Goal: Book appointment/travel/reservation

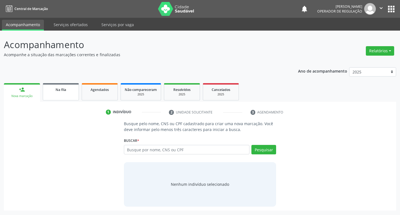
click at [64, 86] on link "Na fila" at bounding box center [61, 91] width 36 height 17
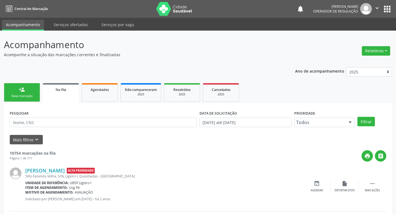
click at [93, 117] on div "PESQUISAR" at bounding box center [103, 120] width 190 height 22
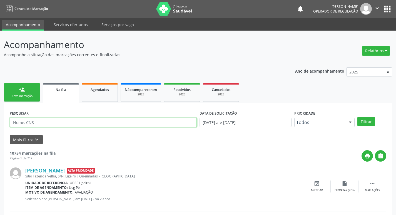
click at [94, 119] on input "text" at bounding box center [103, 121] width 187 height 9
type input "700303981253738"
click at [357, 117] on button "Filtrar" at bounding box center [365, 121] width 17 height 9
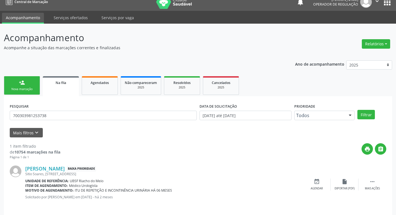
scroll to position [11, 0]
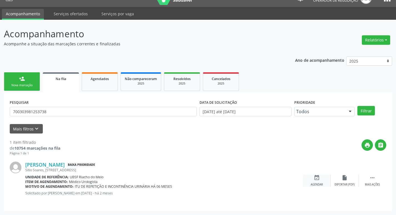
click at [320, 179] on div "event_available Agendar" at bounding box center [317, 180] width 28 height 12
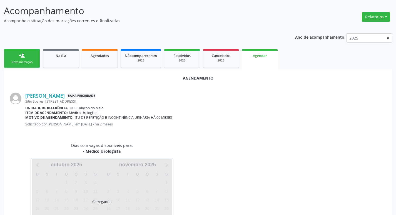
scroll to position [61, 0]
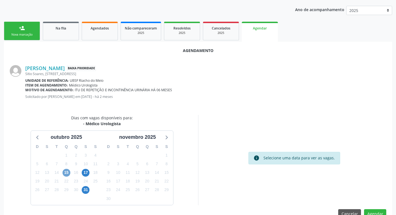
click at [66, 175] on span "15" at bounding box center [66, 172] width 8 height 8
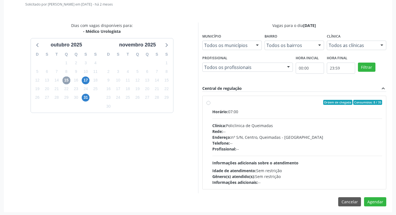
scroll to position [155, 0]
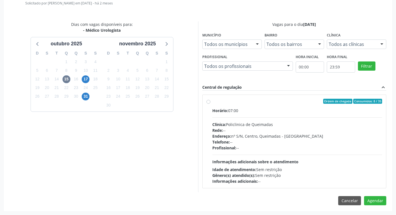
click at [312, 105] on label "Ordem de chegada Consumidos: 8 / 35 Horário: 07:00 Clínica: Policlinica de Quei…" at bounding box center [297, 141] width 170 height 85
click at [210, 104] on input "Ordem de chegada Consumidos: 8 / 35 Horário: 07:00 Clínica: Policlinica de Quei…" at bounding box center [208, 101] width 4 height 5
radio input "true"
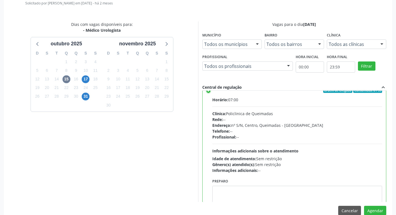
scroll to position [27, 0]
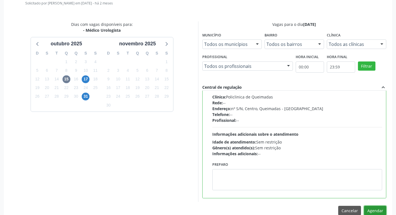
click at [378, 209] on button "Agendar" at bounding box center [375, 209] width 22 height 9
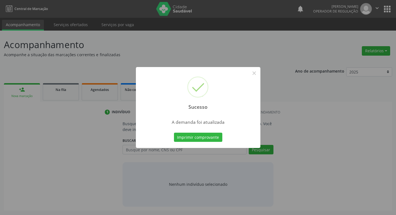
scroll to position [0, 0]
click at [201, 137] on button "Imprimir comprovante" at bounding box center [200, 136] width 48 height 9
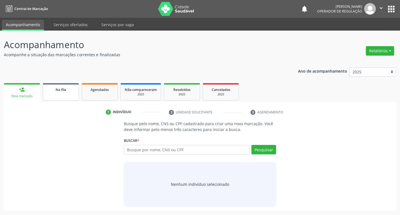
click at [59, 91] on span "Na fila" at bounding box center [61, 89] width 11 height 5
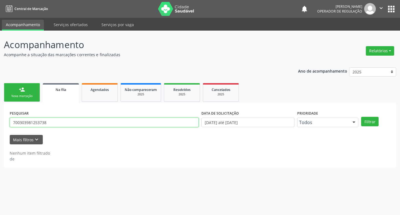
click at [75, 126] on input "700303981253738" at bounding box center [104, 121] width 189 height 9
type input "702005896705388"
click at [361, 117] on button "Filtrar" at bounding box center [369, 121] width 17 height 9
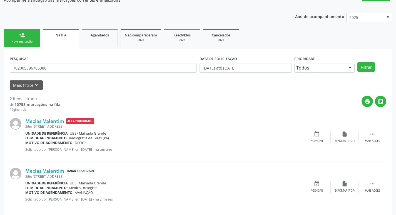
scroll to position [61, 0]
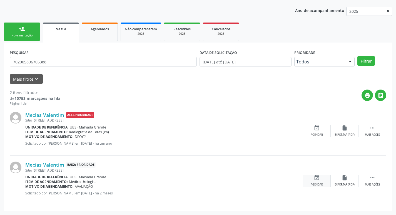
click at [318, 180] on icon "event_available" at bounding box center [316, 177] width 6 height 6
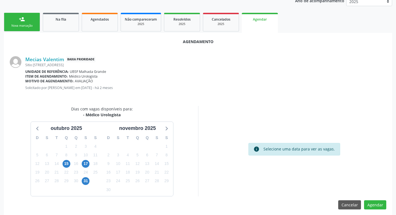
scroll to position [74, 0]
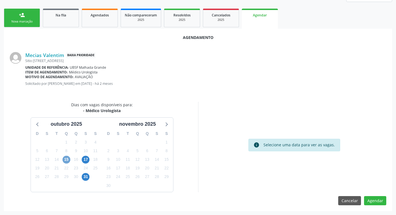
click at [69, 160] on span "15" at bounding box center [66, 159] width 8 height 8
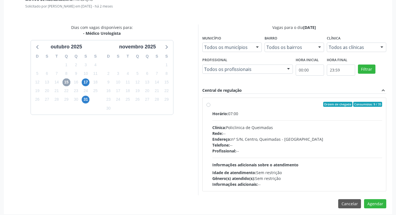
scroll to position [155, 0]
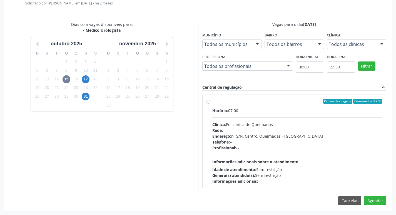
click at [335, 104] on label "Ordem de chegada Consumidos: 9 / 35 Horário: 07:00 Clínica: Policlinica de Quei…" at bounding box center [297, 141] width 170 height 85
click at [210, 104] on input "Ordem de chegada Consumidos: 9 / 35 Horário: 07:00 Clínica: Policlinica de Quei…" at bounding box center [208, 101] width 4 height 5
radio input "true"
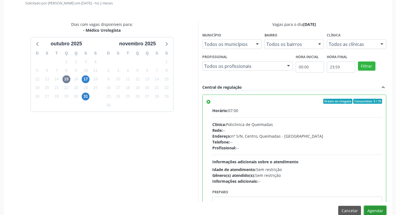
click at [371, 210] on button "Agendar" at bounding box center [375, 209] width 22 height 9
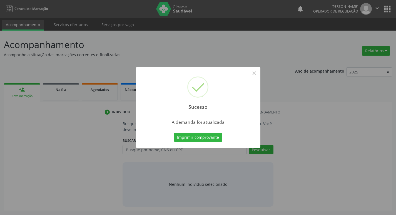
scroll to position [0, 0]
click at [203, 138] on button "Imprimir comprovante" at bounding box center [200, 136] width 48 height 9
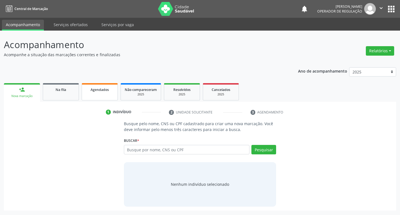
click at [91, 95] on link "Agendados" at bounding box center [100, 91] width 36 height 17
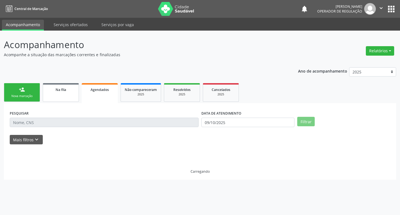
click at [50, 92] on div "Na fila" at bounding box center [61, 89] width 28 height 6
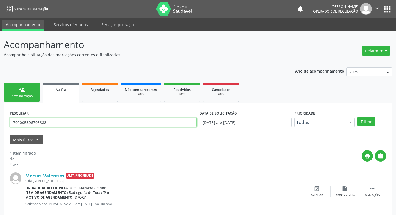
click at [52, 124] on input "702005896705388" at bounding box center [103, 121] width 187 height 9
click at [55, 123] on input "702005896705388" at bounding box center [103, 121] width 187 height 9
click at [54, 123] on input "702005896705388" at bounding box center [103, 121] width 187 height 9
type input "706502339129795"
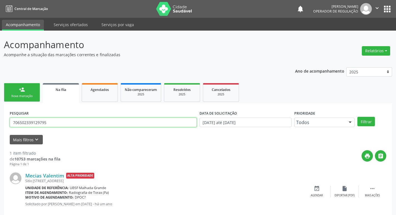
click at [357, 117] on button "Filtrar" at bounding box center [365, 121] width 17 height 9
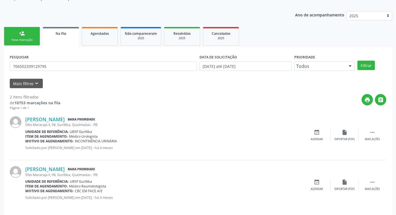
scroll to position [61, 0]
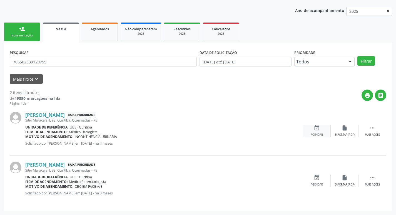
click at [317, 132] on div "event_available Agendar" at bounding box center [317, 131] width 28 height 12
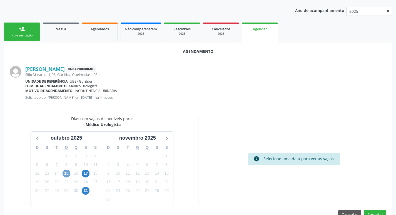
click at [66, 175] on span "15" at bounding box center [66, 173] width 8 height 8
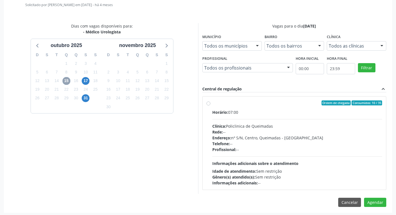
scroll to position [155, 0]
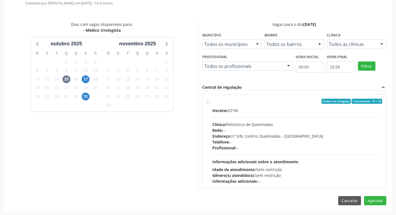
click at [272, 113] on div "Horário: 07:00" at bounding box center [297, 110] width 170 height 6
click at [210, 104] on input "Ordem de chegada Consumidos: 10 / 35 Horário: 07:00 Clínica: Policlinica de Que…" at bounding box center [208, 101] width 4 height 5
radio input "true"
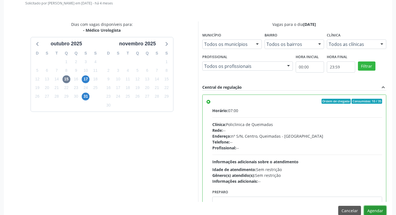
click at [375, 208] on button "Agendar" at bounding box center [375, 209] width 22 height 9
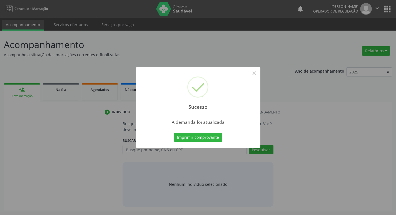
scroll to position [0, 0]
click at [192, 137] on button "Imprimir comprovante" at bounding box center [200, 136] width 48 height 9
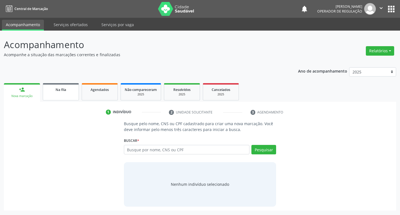
click at [52, 93] on link "Na fila" at bounding box center [61, 91] width 36 height 17
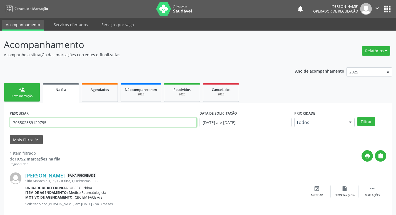
click at [72, 121] on input "706502339129795" at bounding box center [103, 121] width 187 height 9
type input "706505368910990"
click at [357, 117] on button "Filtrar" at bounding box center [365, 121] width 17 height 9
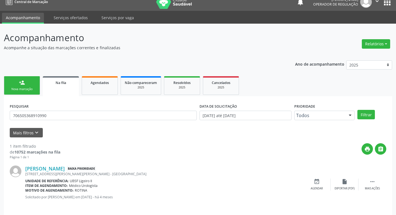
scroll to position [11, 0]
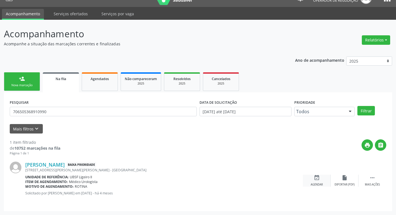
click at [321, 177] on div "event_available Agendar" at bounding box center [317, 180] width 28 height 12
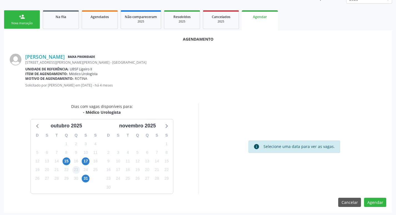
scroll to position [74, 0]
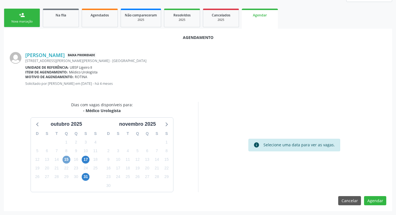
click at [68, 159] on span "15" at bounding box center [66, 159] width 8 height 8
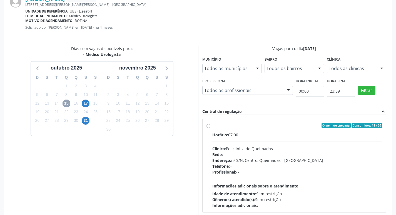
scroll to position [155, 0]
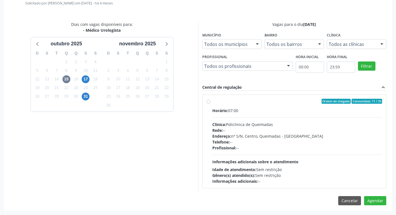
click at [277, 103] on div "Ordem de chegada Consumidos: 11 / 35" at bounding box center [297, 101] width 170 height 5
click at [210, 103] on input "Ordem de chegada Consumidos: 11 / 35 Horário: 07:00 Clínica: Policlinica de Que…" at bounding box center [208, 101] width 4 height 5
radio input "true"
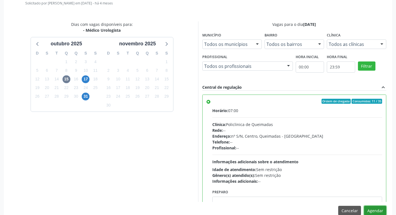
click at [379, 208] on button "Agendar" at bounding box center [375, 209] width 22 height 9
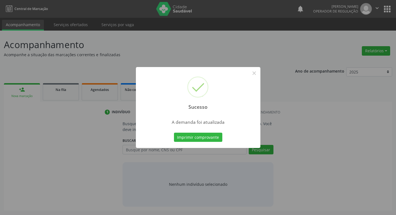
scroll to position [0, 0]
click at [185, 134] on button "Imprimir comprovante" at bounding box center [200, 136] width 48 height 9
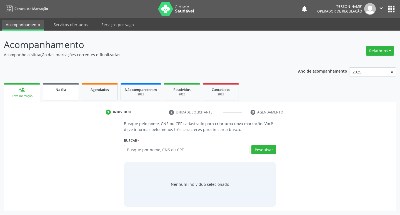
click at [56, 93] on link "Na fila" at bounding box center [61, 91] width 36 height 17
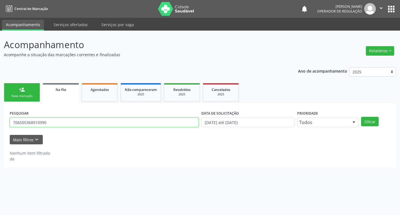
click at [73, 122] on input "706505368910990" at bounding box center [104, 121] width 189 height 9
type input "700000142610903"
click at [361, 117] on button "Filtrar" at bounding box center [369, 121] width 17 height 9
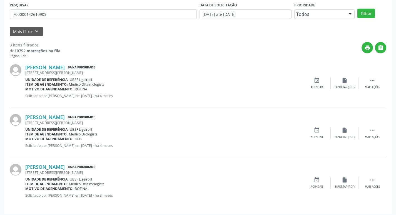
scroll to position [110, 0]
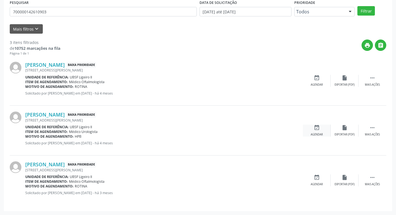
click at [321, 128] on div "event_available Agendar" at bounding box center [317, 130] width 28 height 12
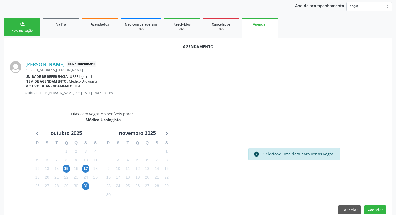
scroll to position [74, 0]
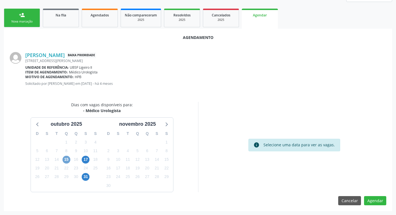
click at [63, 157] on span "15" at bounding box center [66, 159] width 8 height 8
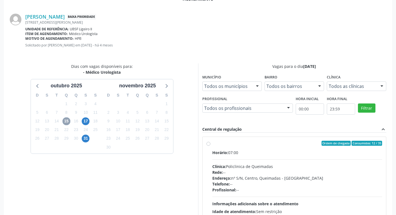
scroll to position [155, 0]
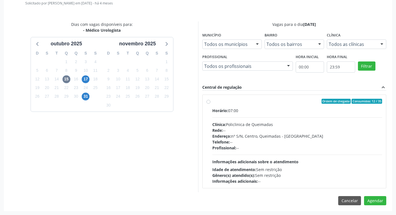
click at [280, 107] on div "Horário: 07:00" at bounding box center [297, 110] width 170 height 6
click at [210, 104] on input "Ordem de chegada Consumidos: 12 / 35 Horário: 07:00 Clínica: Policlinica de Que…" at bounding box center [208, 101] width 4 height 5
radio input "true"
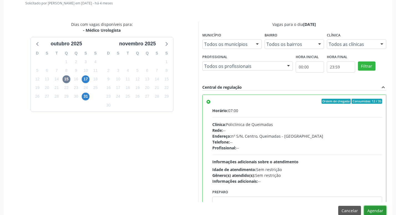
click at [370, 209] on button "Agendar" at bounding box center [375, 209] width 22 height 9
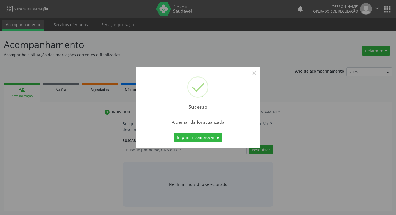
scroll to position [0, 0]
click at [194, 137] on button "Imprimir comprovante" at bounding box center [200, 136] width 48 height 9
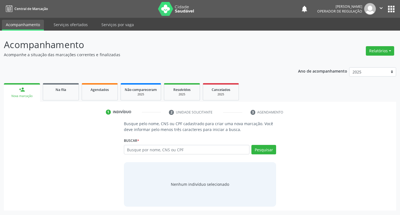
drag, startPoint x: 63, startPoint y: 94, endPoint x: 62, endPoint y: 83, distance: 10.9
click at [63, 93] on link "Na fila" at bounding box center [61, 91] width 36 height 17
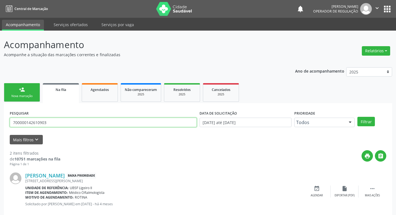
click at [85, 124] on input "700000142610903" at bounding box center [103, 121] width 187 height 9
type input "700006076606708"
click at [357, 117] on button "Filtrar" at bounding box center [365, 121] width 17 height 9
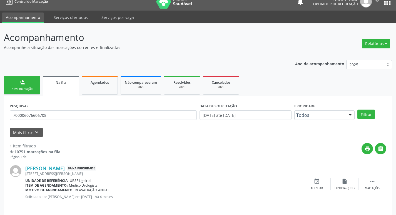
scroll to position [11, 0]
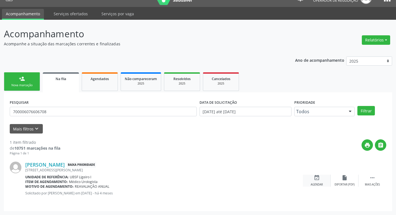
click at [315, 177] on icon "event_available" at bounding box center [316, 177] width 6 height 6
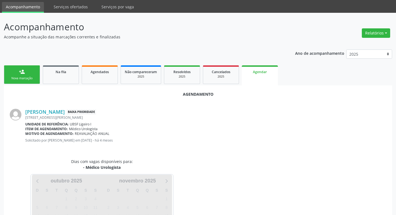
scroll to position [61, 0]
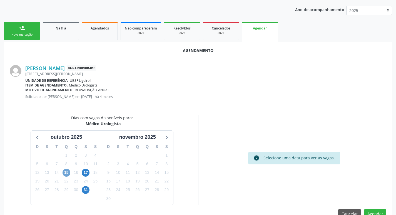
click at [63, 173] on span "15" at bounding box center [66, 172] width 8 height 8
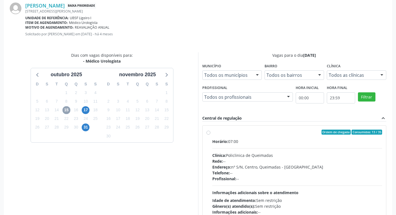
scroll to position [155, 0]
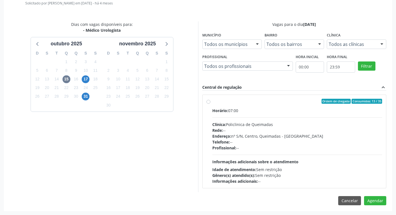
drag, startPoint x: 302, startPoint y: 115, endPoint x: 343, endPoint y: 163, distance: 64.2
click at [302, 115] on div "Horário: 07:00 Clínica: Policlinica de Queimadas Rede: -- Endereço: nº S/N, Cen…" at bounding box center [297, 145] width 170 height 76
click at [210, 104] on input "Ordem de chegada Consumidos: 13 / 35 Horário: 07:00 Clínica: Policlinica de Que…" at bounding box center [208, 101] width 4 height 5
radio input "true"
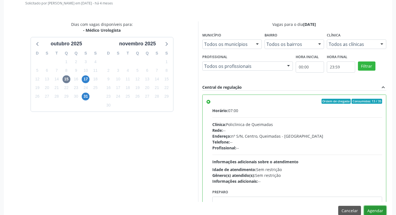
click at [370, 210] on button "Agendar" at bounding box center [375, 209] width 22 height 9
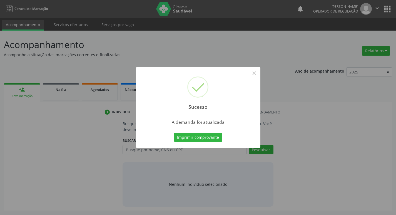
scroll to position [0, 0]
click at [192, 138] on button "Imprimir comprovante" at bounding box center [200, 136] width 48 height 9
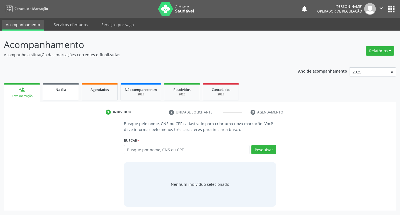
click at [75, 92] on link "Na fila" at bounding box center [61, 91] width 36 height 17
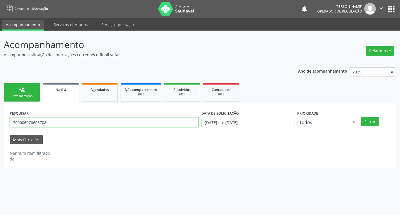
click at [73, 123] on input "700006076606708" at bounding box center [104, 121] width 189 height 9
type input "701800266090171"
click at [361, 117] on button "Filtrar" at bounding box center [369, 121] width 17 height 9
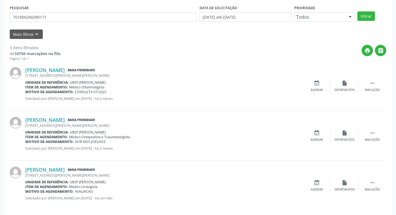
scroll to position [110, 0]
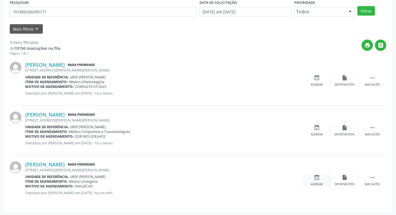
click at [314, 174] on icon "event_available" at bounding box center [316, 177] width 6 height 6
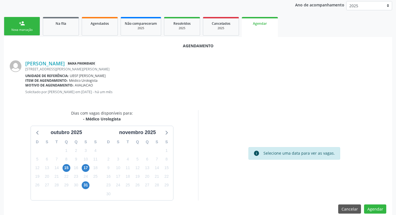
scroll to position [74, 0]
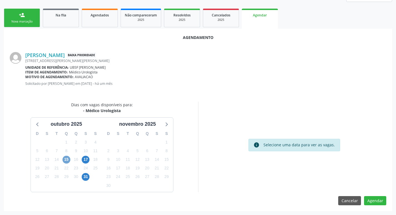
click at [66, 160] on span "15" at bounding box center [66, 159] width 8 height 8
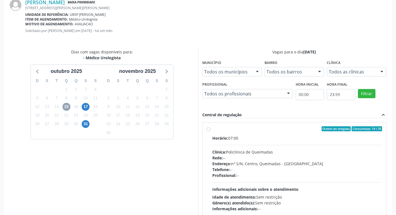
scroll to position [130, 0]
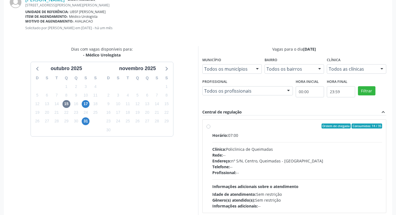
click at [314, 153] on div "Rede: --" at bounding box center [297, 155] width 170 height 6
click at [210, 128] on input "Ordem de chegada Consumidos: 14 / 35 Horário: 07:00 Clínica: Policlinica de Que…" at bounding box center [208, 125] width 4 height 5
radio input "true"
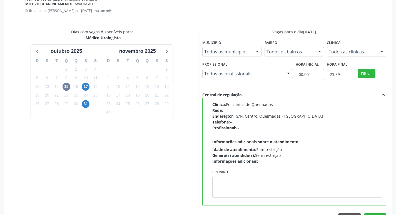
scroll to position [165, 0]
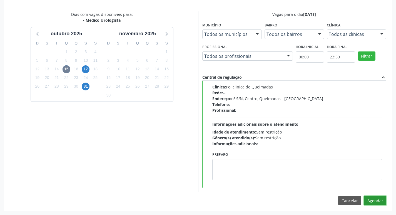
click at [373, 197] on button "Agendar" at bounding box center [375, 199] width 22 height 9
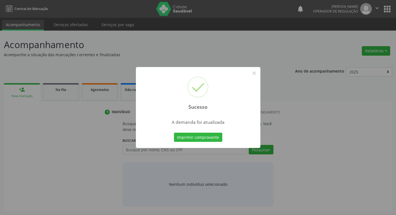
scroll to position [0, 0]
click at [202, 137] on button "Imprimir comprovante" at bounding box center [200, 136] width 48 height 9
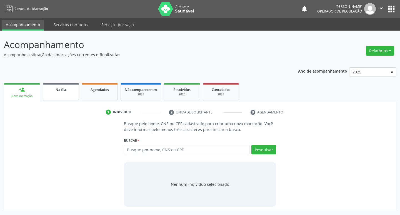
click at [60, 90] on span "Na fila" at bounding box center [61, 89] width 11 height 5
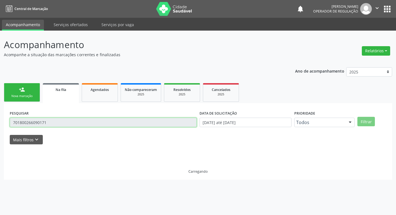
click at [97, 127] on input "701800266090171" at bounding box center [103, 121] width 187 height 9
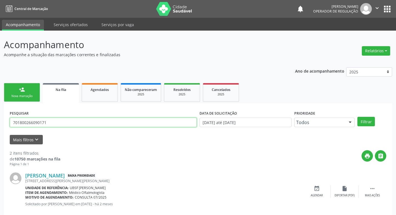
click at [97, 127] on input "701800266090171" at bounding box center [103, 121] width 187 height 9
type input "703005802491875"
click at [357, 117] on button "Filtrar" at bounding box center [365, 121] width 17 height 9
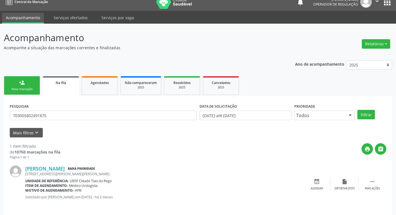
scroll to position [11, 0]
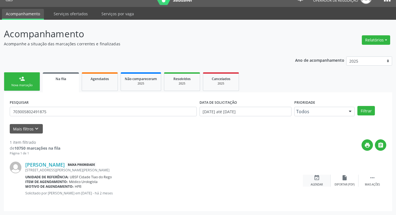
click at [316, 182] on div "Agendar" at bounding box center [316, 184] width 12 height 4
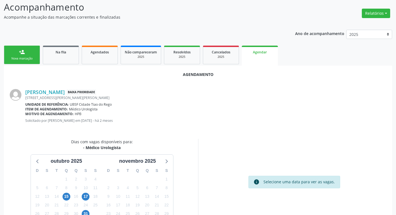
scroll to position [74, 0]
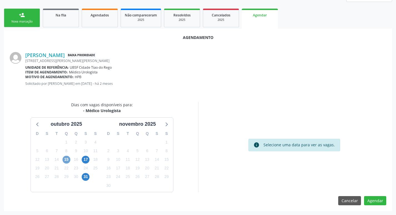
click at [65, 160] on span "15" at bounding box center [66, 159] width 8 height 8
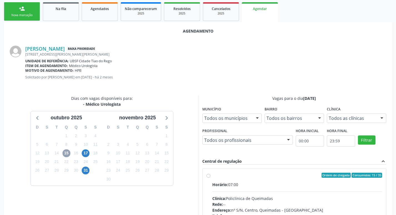
scroll to position [155, 0]
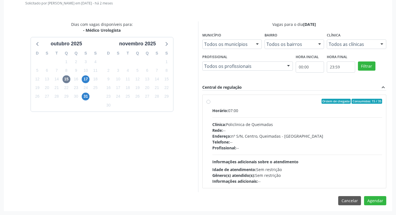
click at [295, 109] on div "Horário: 07:00" at bounding box center [297, 110] width 170 height 6
click at [210, 104] on input "Ordem de chegada Consumidos: 15 / 35 Horário: 07:00 Clínica: Policlinica de Que…" at bounding box center [208, 101] width 4 height 5
radio input "true"
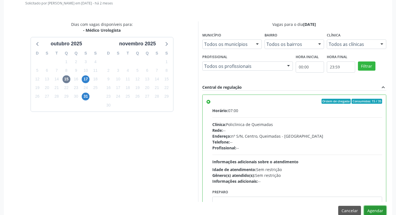
click at [370, 207] on button "Agendar" at bounding box center [375, 209] width 22 height 9
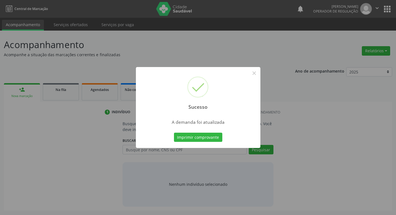
scroll to position [0, 0]
click at [218, 138] on button "Imprimir comprovante" at bounding box center [200, 136] width 48 height 9
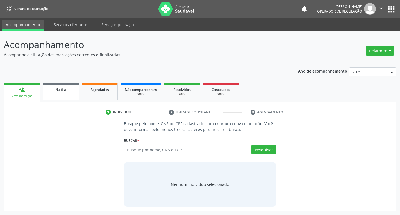
click at [50, 92] on div "Na fila" at bounding box center [61, 89] width 28 height 6
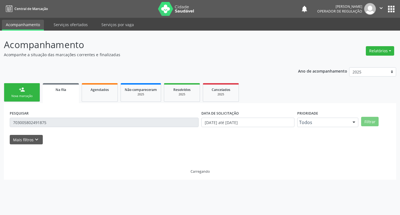
click at [79, 124] on input "703005802491875" at bounding box center [104, 121] width 189 height 9
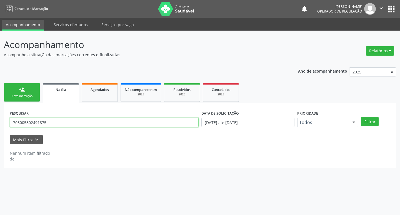
click at [79, 124] on input "703005802491875" at bounding box center [104, 121] width 189 height 9
type input "706401150017880"
click at [361, 117] on button "Filtrar" at bounding box center [369, 121] width 17 height 9
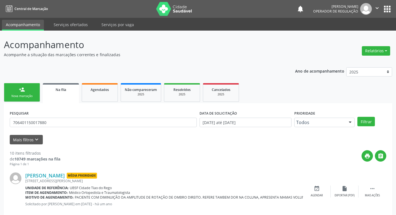
click at [36, 101] on link "person_add Nova marcação" at bounding box center [22, 92] width 36 height 19
click at [32, 99] on link "person_add Nova marcação" at bounding box center [22, 92] width 36 height 19
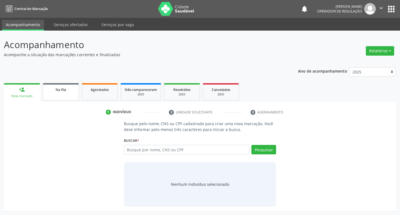
click at [66, 91] on span "Na fila" at bounding box center [61, 89] width 11 height 5
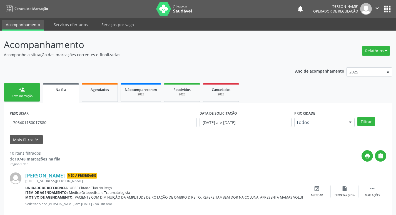
click at [75, 115] on div "PESQUISAR 706401150017880" at bounding box center [103, 120] width 190 height 22
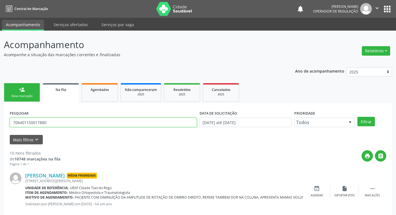
click at [75, 120] on input "706401150017880" at bounding box center [103, 121] width 187 height 9
type input "705002293473657"
click at [357, 117] on button "Filtrar" at bounding box center [365, 121] width 17 height 9
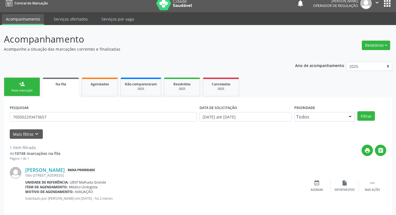
scroll to position [11, 0]
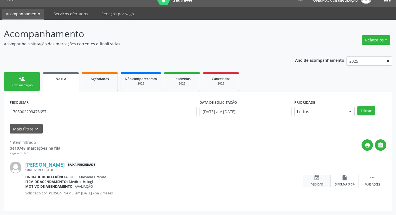
click at [319, 181] on div "event_available Agendar" at bounding box center [317, 180] width 28 height 12
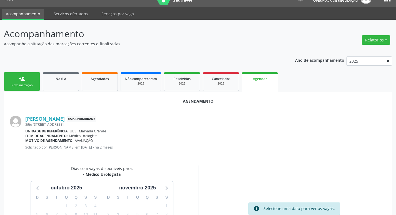
scroll to position [74, 0]
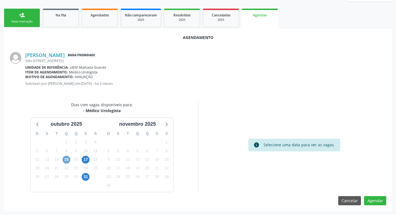
click at [66, 159] on span "15" at bounding box center [66, 159] width 8 height 8
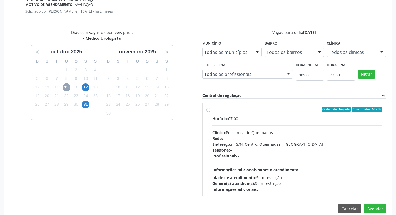
scroll to position [155, 0]
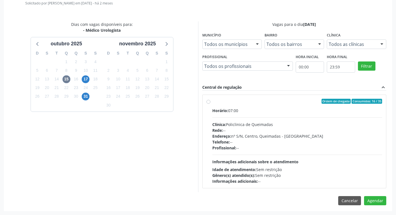
click at [315, 110] on div "Horário: 07:00" at bounding box center [297, 110] width 170 height 6
click at [210, 104] on input "Ordem de chegada Consumidos: 16 / 35 Horário: 07:00 Clínica: Policlinica de Que…" at bounding box center [208, 101] width 4 height 5
radio input "true"
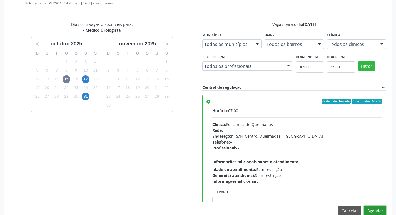
click at [376, 211] on button "Agendar" at bounding box center [375, 209] width 22 height 9
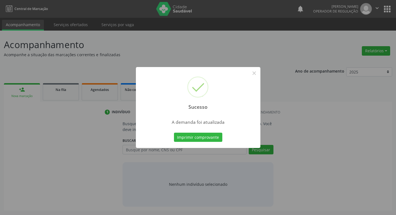
scroll to position [0, 0]
click at [211, 138] on button "Imprimir comprovante" at bounding box center [200, 136] width 48 height 9
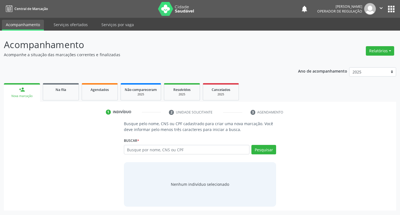
click at [57, 104] on div "1 Indivíduo 2 Unidade solicitante 3 Agendamento Busque pelo nome, CNS ou CPF ca…" at bounding box center [200, 156] width 392 height 109
click at [61, 83] on link "Na fila" at bounding box center [61, 91] width 36 height 17
click at [63, 89] on span "Na fila" at bounding box center [61, 89] width 11 height 5
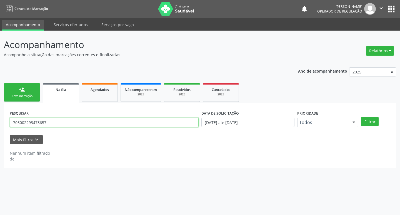
click at [65, 123] on input "705002293473657" at bounding box center [104, 121] width 189 height 9
type input "702804646678761"
click at [361, 117] on button "Filtrar" at bounding box center [369, 121] width 17 height 9
click at [76, 120] on input "702804646678761" at bounding box center [104, 121] width 189 height 9
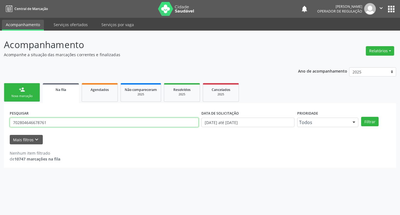
click at [76, 120] on input "702804646678761" at bounding box center [104, 121] width 189 height 9
type input "702808646678761"
click at [361, 117] on button "Filtrar" at bounding box center [369, 121] width 17 height 9
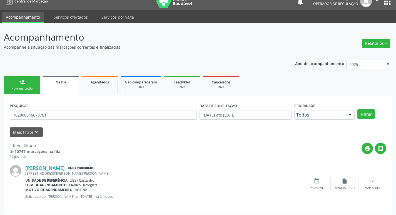
scroll to position [11, 0]
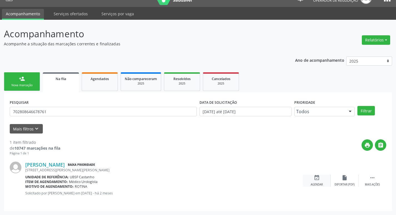
click at [319, 180] on icon "event_available" at bounding box center [316, 177] width 6 height 6
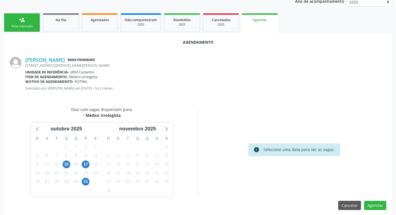
scroll to position [74, 0]
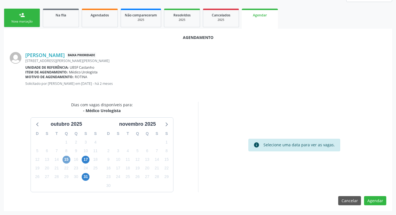
click at [66, 162] on span "15" at bounding box center [66, 159] width 8 height 8
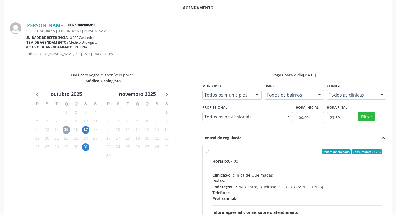
scroll to position [155, 0]
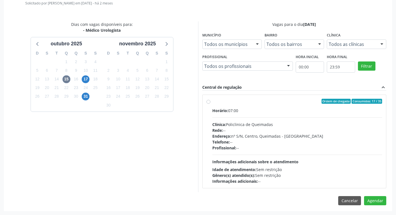
click at [320, 127] on div "Clínica: Policlinica de Queimadas" at bounding box center [297, 124] width 170 height 6
click at [210, 104] on input "Ordem de chegada Consumidos: 17 / 35 Horário: 07:00 Clínica: Policlinica de Que…" at bounding box center [208, 101] width 4 height 5
radio input "true"
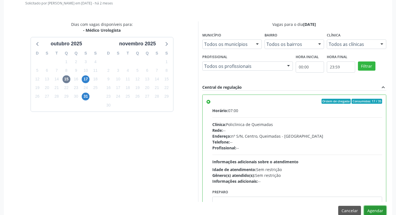
click at [375, 210] on button "Agendar" at bounding box center [375, 209] width 22 height 9
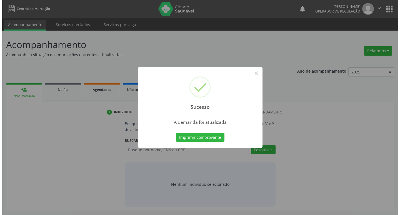
scroll to position [0, 0]
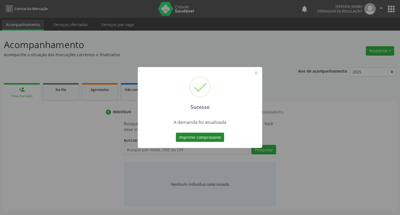
click at [201, 136] on button "Imprimir comprovante" at bounding box center [200, 136] width 48 height 9
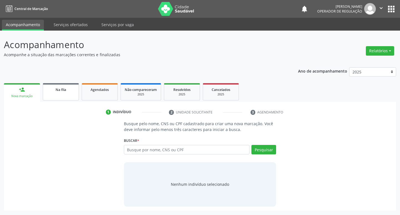
click at [65, 84] on link "Na fila" at bounding box center [61, 91] width 36 height 17
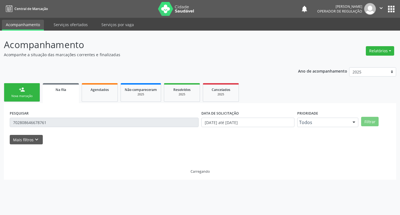
click at [82, 117] on div "PESQUISAR 702808646678761" at bounding box center [104, 120] width 192 height 22
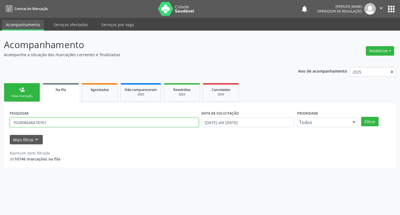
click at [83, 122] on input "702808646678761" at bounding box center [104, 121] width 189 height 9
type input "708101532888839"
click at [361, 117] on button "Filtrar" at bounding box center [369, 121] width 17 height 9
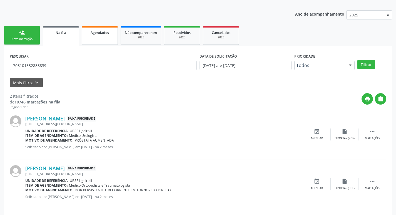
scroll to position [61, 0]
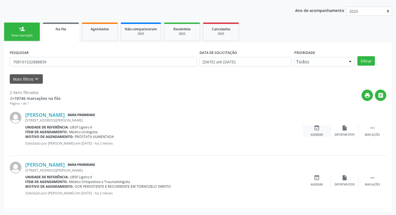
click at [321, 125] on div "event_available Agendar" at bounding box center [317, 131] width 28 height 12
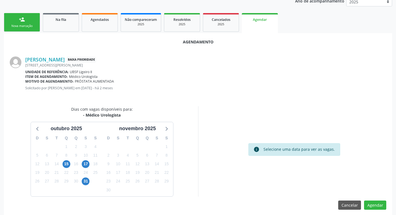
scroll to position [74, 0]
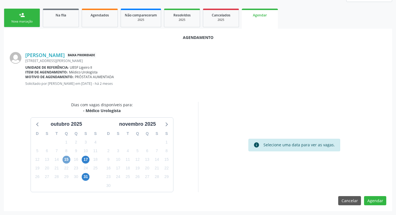
click at [69, 160] on span "15" at bounding box center [66, 159] width 8 height 8
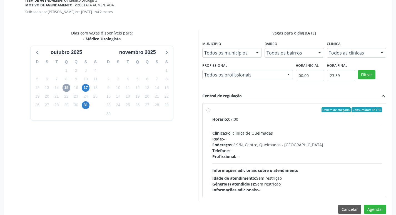
scroll to position [155, 0]
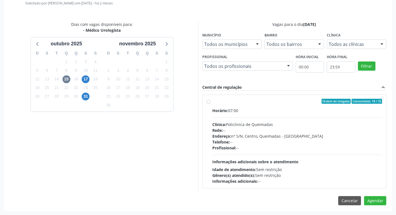
click at [338, 113] on div "Horário: 07:00 Clínica: Policlinica de Queimadas Rede: -- Endereço: nº S/N, Cen…" at bounding box center [297, 145] width 170 height 76
click at [210, 104] on input "Ordem de chegada Consumidos: 18 / 35 Horário: 07:00 Clínica: Policlinica de Que…" at bounding box center [208, 101] width 4 height 5
radio input "true"
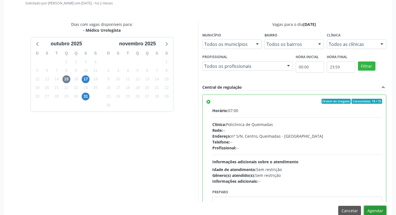
click at [373, 210] on button "Agendar" at bounding box center [375, 209] width 22 height 9
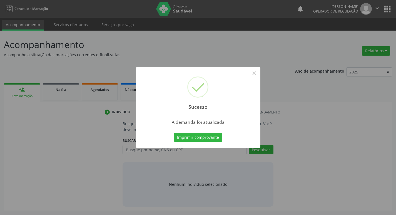
scroll to position [0, 0]
click at [213, 136] on button "Imprimir comprovante" at bounding box center [200, 136] width 48 height 9
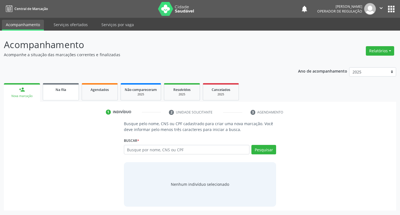
drag, startPoint x: 64, startPoint y: 90, endPoint x: 68, endPoint y: 99, distance: 9.8
click at [64, 90] on span "Na fila" at bounding box center [61, 89] width 11 height 5
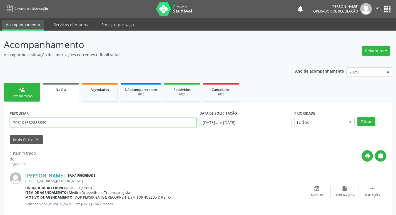
click at [56, 120] on input "708101532888839" at bounding box center [103, 121] width 187 height 9
type input "705002691765259"
click at [357, 117] on button "Filtrar" at bounding box center [365, 121] width 17 height 9
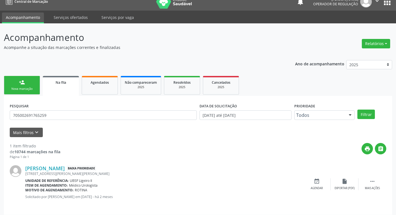
scroll to position [11, 0]
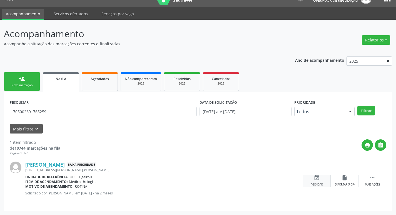
click at [309, 179] on div "event_available Agendar" at bounding box center [317, 180] width 28 height 12
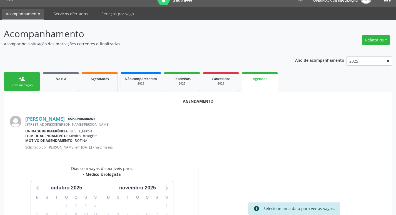
scroll to position [74, 0]
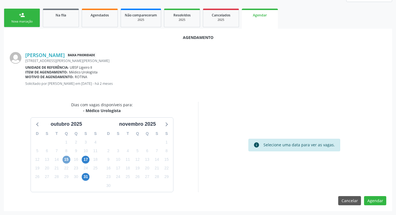
click at [66, 159] on span "15" at bounding box center [66, 159] width 8 height 8
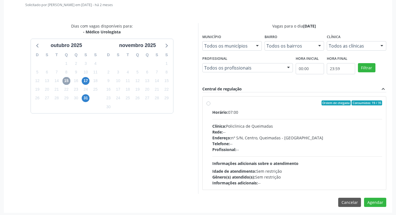
scroll to position [155, 0]
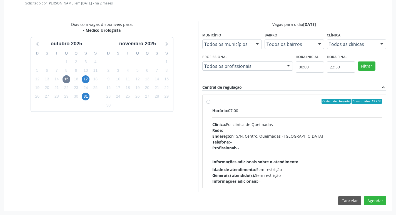
click at [289, 111] on div "Horário: 07:00" at bounding box center [297, 110] width 170 height 6
click at [210, 104] on input "Ordem de chegada Consumidos: 19 / 35 Horário: 07:00 Clínica: Policlinica de Que…" at bounding box center [208, 101] width 4 height 5
radio input "true"
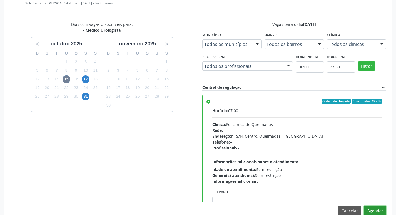
click at [371, 207] on button "Agendar" at bounding box center [375, 209] width 22 height 9
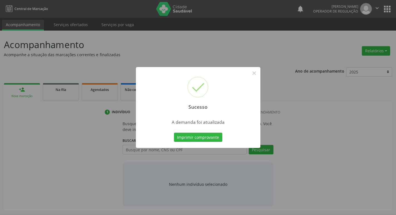
scroll to position [0, 0]
click at [188, 139] on button "Imprimir comprovante" at bounding box center [200, 136] width 48 height 9
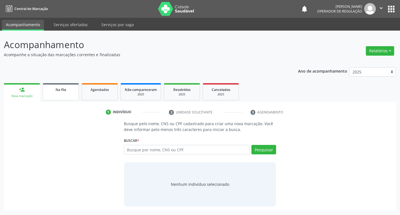
click at [64, 97] on link "Na fila" at bounding box center [61, 91] width 36 height 17
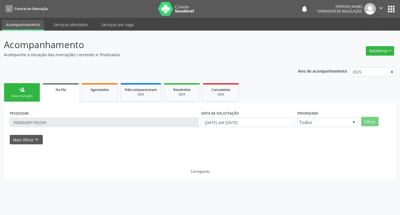
click at [61, 123] on input "705002691765259" at bounding box center [104, 121] width 189 height 9
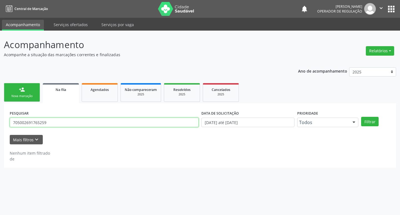
click at [61, 123] on input "705002691765259" at bounding box center [104, 121] width 189 height 9
type input "709808038795696"
click at [361, 117] on button "Filtrar" at bounding box center [369, 121] width 17 height 9
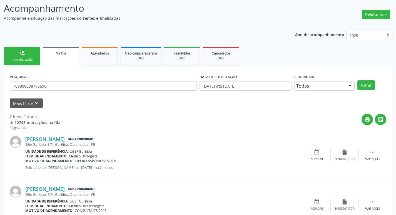
scroll to position [61, 0]
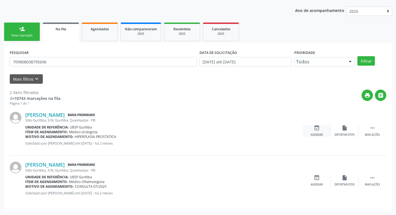
click at [318, 128] on icon "event_available" at bounding box center [316, 128] width 6 height 6
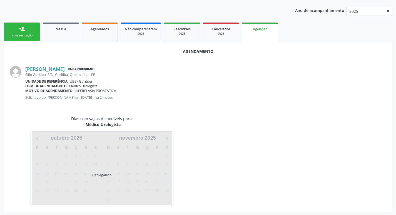
scroll to position [61, 0]
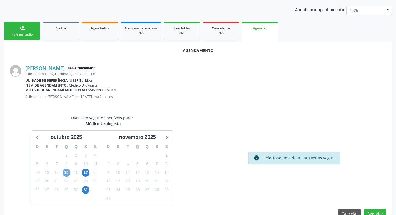
click at [66, 170] on span "15" at bounding box center [66, 172] width 8 height 8
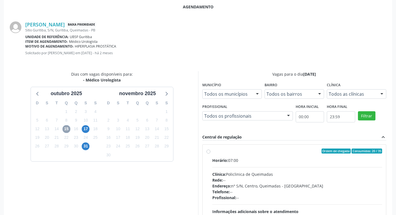
scroll to position [155, 0]
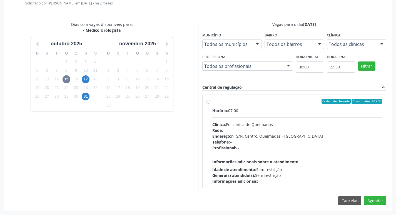
click at [268, 103] on div "Ordem de chegada Consumidos: 20 / 35" at bounding box center [297, 101] width 170 height 5
click at [210, 103] on input "Ordem de chegada Consumidos: 20 / 35 Horário: 07:00 Clínica: Policlinica de Que…" at bounding box center [208, 101] width 4 height 5
radio input "true"
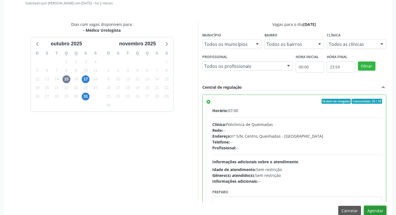
click at [370, 209] on button "Agendar" at bounding box center [375, 209] width 22 height 9
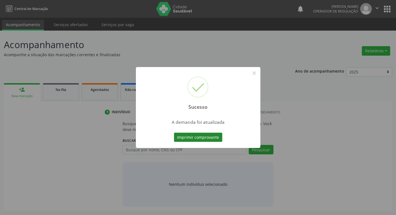
scroll to position [0, 0]
click at [210, 135] on button "Imprimir comprovante" at bounding box center [200, 136] width 48 height 9
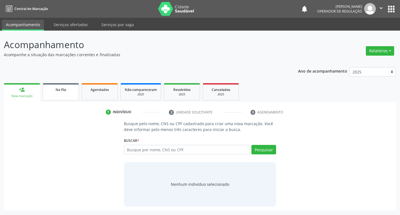
click at [47, 93] on link "Na fila" at bounding box center [61, 91] width 36 height 17
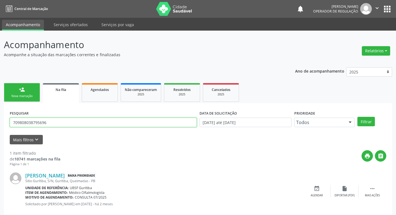
click at [83, 123] on input "709808038795696" at bounding box center [103, 121] width 187 height 9
type input "705206445971273"
click at [357, 117] on button "Filtrar" at bounding box center [365, 121] width 17 height 9
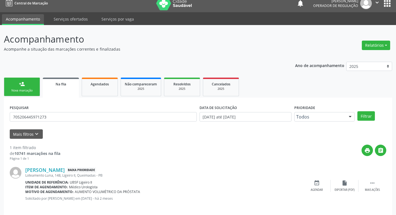
scroll to position [11, 0]
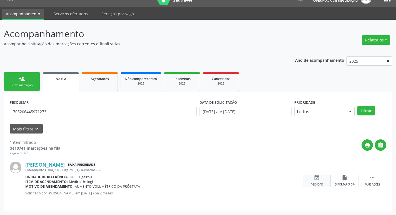
click at [316, 182] on div "Agendar" at bounding box center [316, 184] width 12 height 4
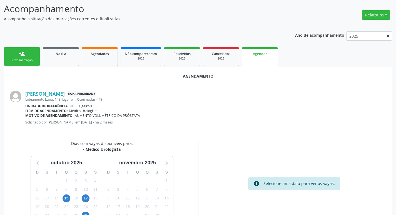
scroll to position [74, 0]
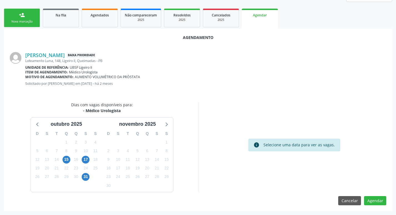
click at [61, 160] on div "14" at bounding box center [57, 159] width 10 height 9
click at [66, 159] on span "15" at bounding box center [66, 159] width 8 height 8
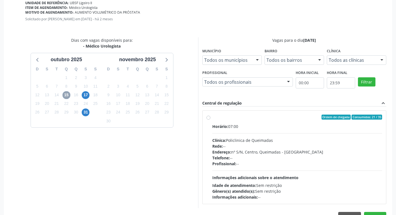
scroll to position [155, 0]
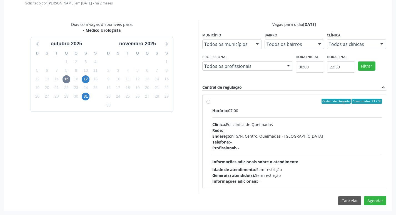
click at [258, 109] on div "Horário: 07:00" at bounding box center [297, 110] width 170 height 6
click at [210, 104] on input "Ordem de chegada Consumidos: 21 / 35 Horário: 07:00 Clínica: Policlinica de Que…" at bounding box center [208, 101] width 4 height 5
radio input "true"
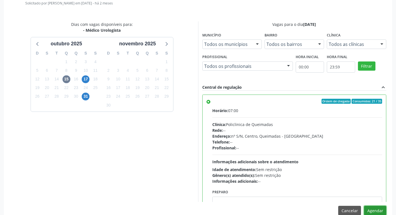
click at [371, 210] on button "Agendar" at bounding box center [375, 209] width 22 height 9
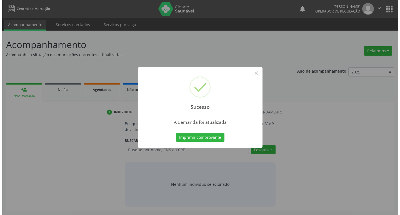
scroll to position [0, 0]
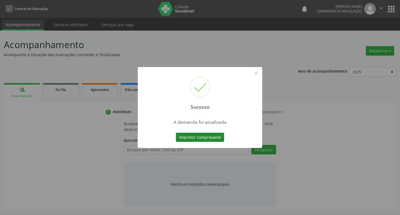
click at [197, 140] on button "Imprimir comprovante" at bounding box center [200, 136] width 48 height 9
